Goal: Information Seeking & Learning: Learn about a topic

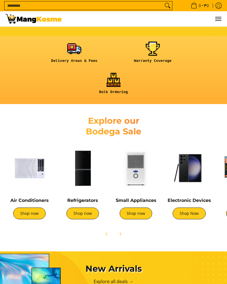
scroll to position [200, 0]
click at [89, 176] on img at bounding box center [83, 168] width 48 height 48
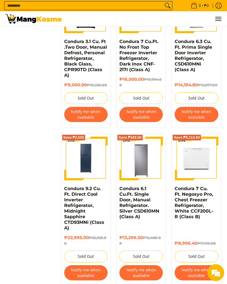
scroll to position [861, 0]
click at [194, 188] on link "Condura 7 Cu. Ft. Negosyo Pro, Chest Freezer Refrigerator, White CCF200L-R (Cla…" at bounding box center [194, 202] width 39 height 33
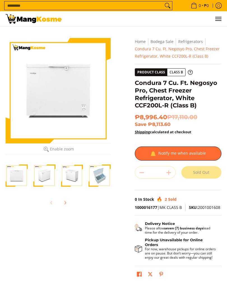
click at [44, 173] on img "Condura 7 Cu. Ft. Negosyo Pro, Chest Freezer Refrigerator, White CCF200L-R (Cla…" at bounding box center [44, 175] width 22 height 22
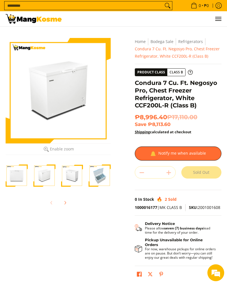
click at [97, 173] on img "Condura 7 Cu. Ft. Negosyo Pro, Chest Freezer Refrigerator, White CCF200L-R (Cla…" at bounding box center [100, 175] width 22 height 22
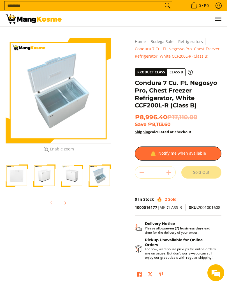
click at [73, 102] on div at bounding box center [58, 90] width 105 height 105
click at [51, 114] on div at bounding box center [58, 90] width 105 height 105
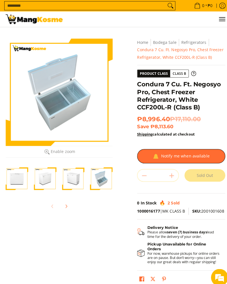
click at [45, 175] on img "Condura 7 Cu. Ft. Negosyo Pro, Chest Freezer Refrigerator, White CCF200L-R (Cla…" at bounding box center [44, 175] width 22 height 22
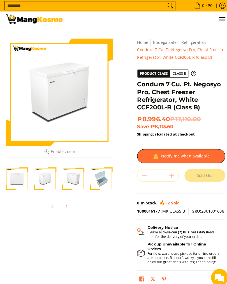
click at [96, 176] on img "Condura 7 Cu. Ft. Negosyo Pro, Chest Freezer Refrigerator, White CCF200L-R (Cla…" at bounding box center [100, 175] width 22 height 22
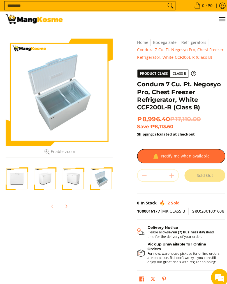
click at [65, 202] on icon "Next" at bounding box center [65, 202] width 4 height 4
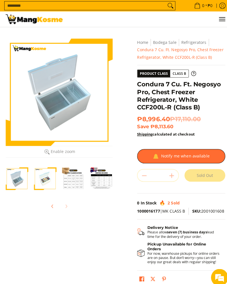
scroll to position [0, 83]
click at [74, 176] on img "Condura 7 Cu. Ft. Negosyo Pro, Chest Freezer Refrigerator, White CCF200L-R (Cla…" at bounding box center [72, 175] width 22 height 22
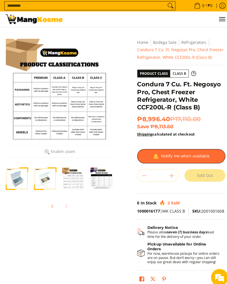
click at [106, 171] on img "Condura 7 Cu. Ft. Negosyo Pro, Chest Freezer Refrigerator, White CCF200L-R (Cla…" at bounding box center [100, 175] width 22 height 22
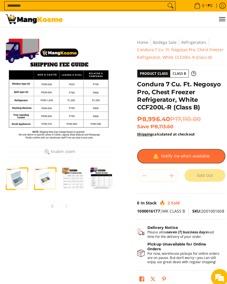
click at [78, 176] on img "Condura 7 Cu. Ft. Negosyo Pro, Chest Freezer Refrigerator, White CCF200L-R (Cla…" at bounding box center [72, 175] width 22 height 22
